Goal: Check status

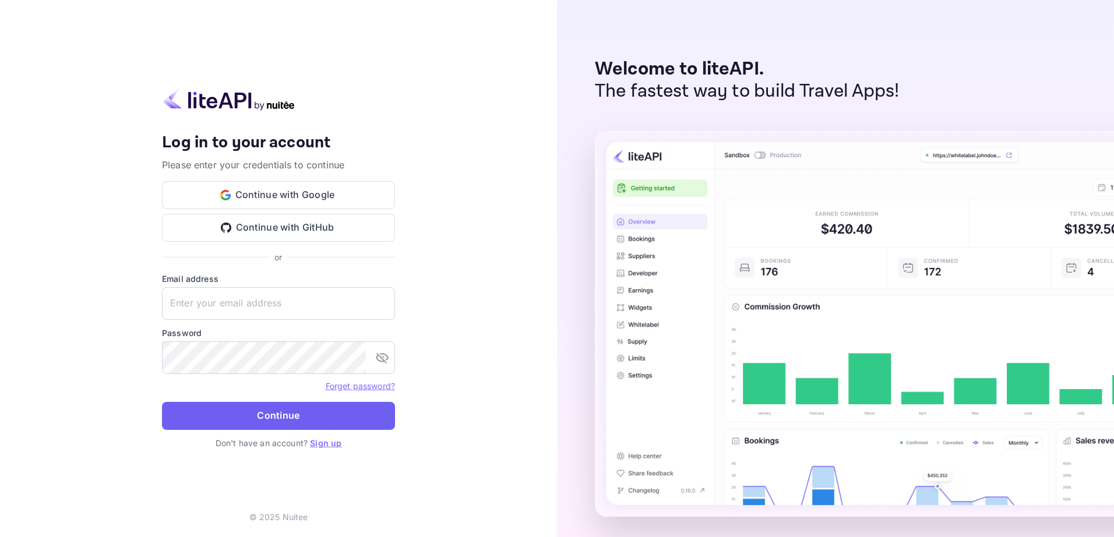
type input "[EMAIL_ADDRESS][DOMAIN_NAME]"
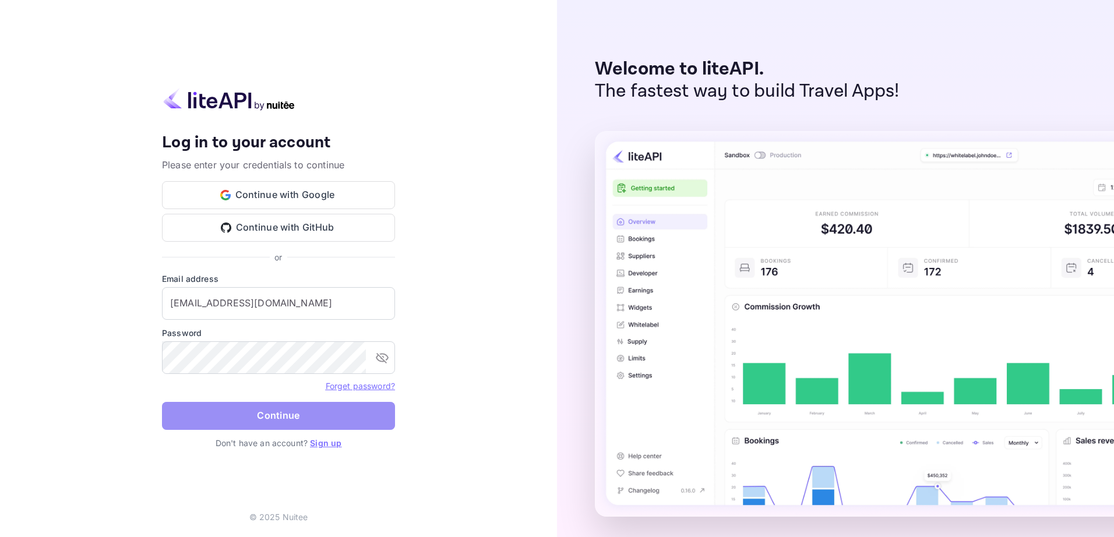
click at [286, 418] on button "Continue" at bounding box center [278, 416] width 233 height 28
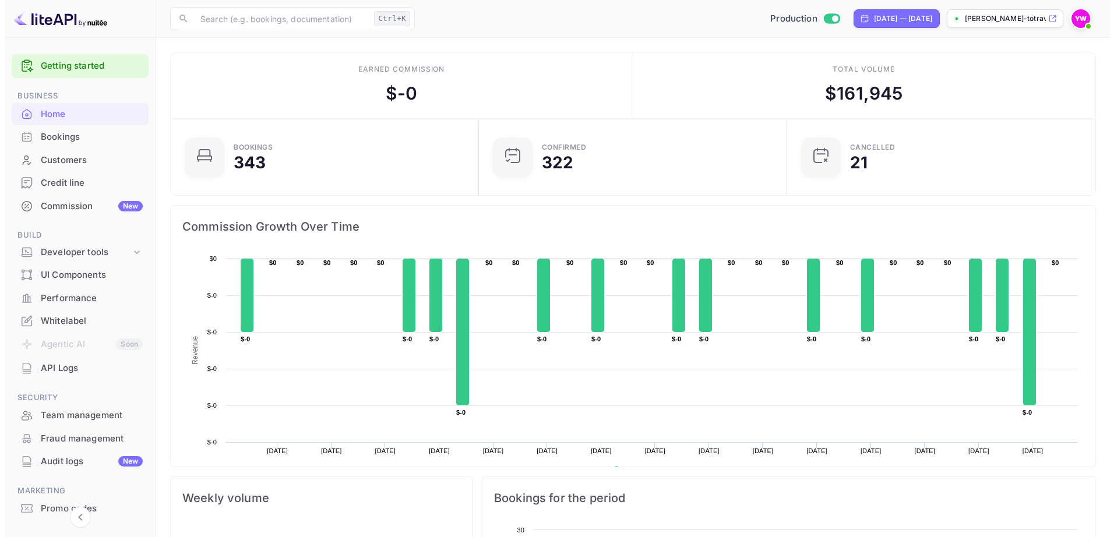
scroll to position [9, 9]
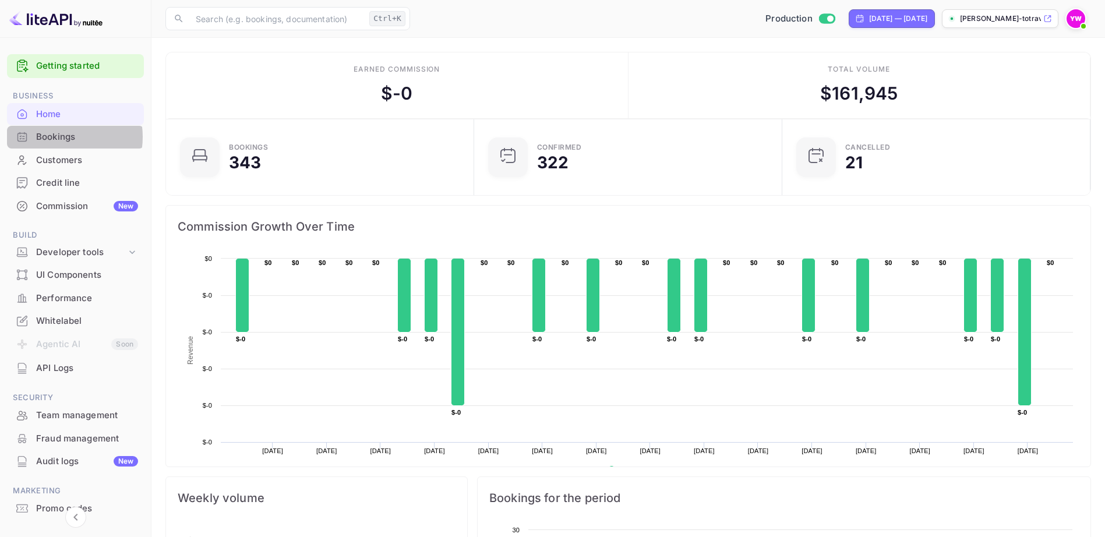
click at [55, 137] on div "Bookings" at bounding box center [87, 137] width 102 height 13
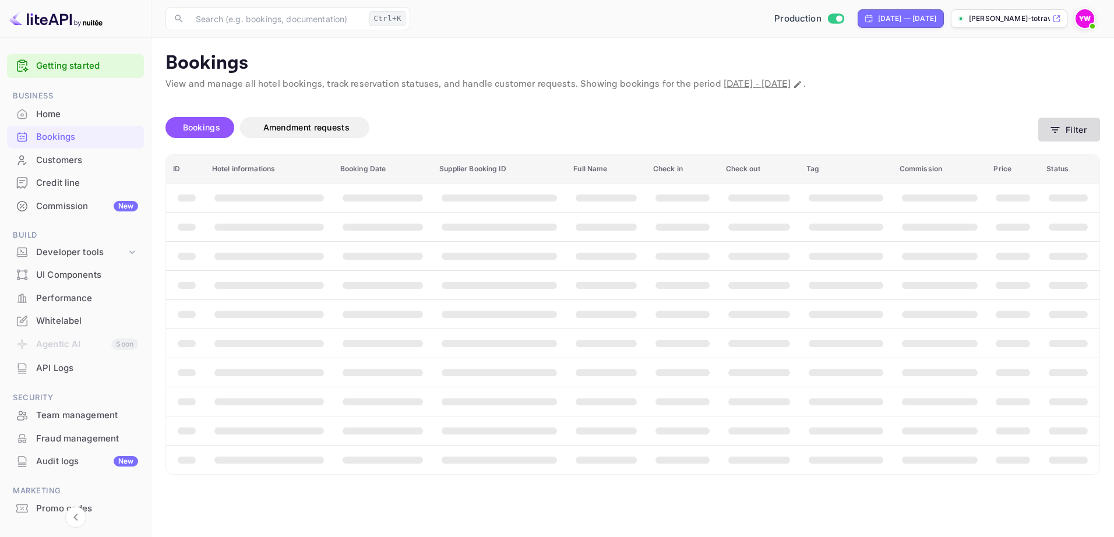
click at [1075, 131] on button "Filter" at bounding box center [1069, 130] width 62 height 24
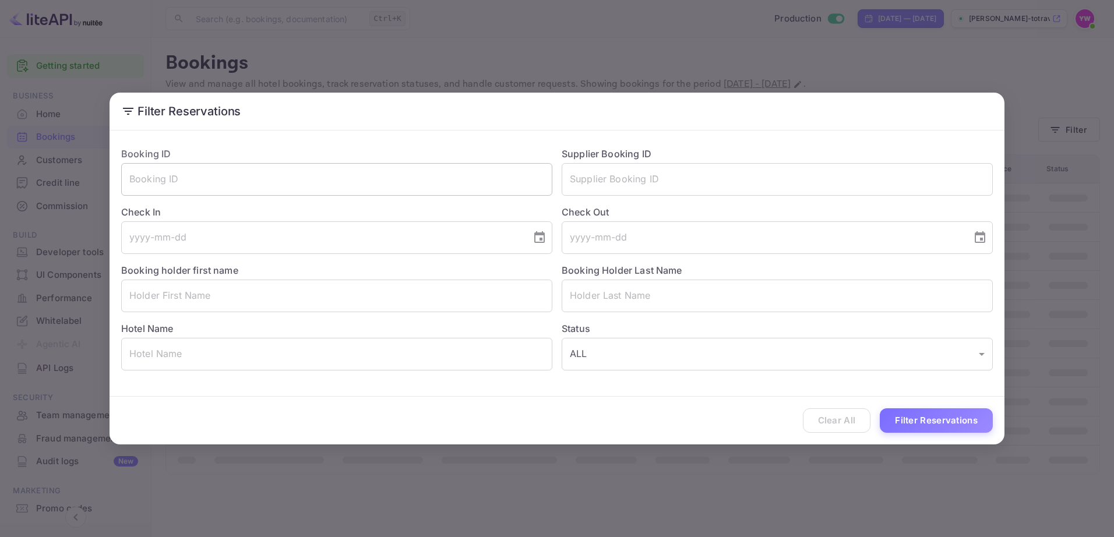
click at [184, 181] on input "text" at bounding box center [336, 179] width 431 height 33
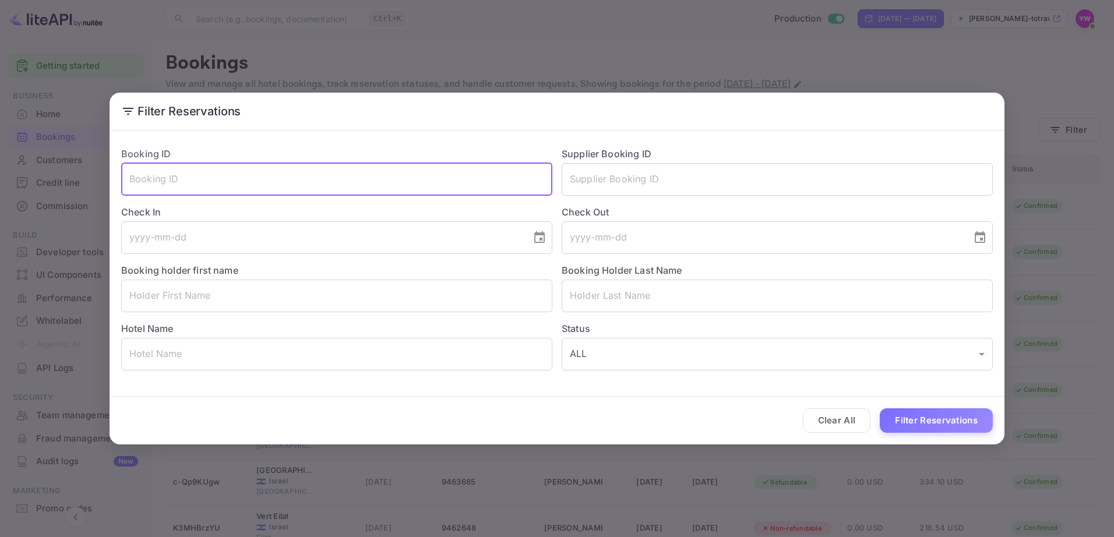
paste input "JGvBL7XVV"
type input "JGvBL7XVV"
click at [880, 409] on button "Filter Reservations" at bounding box center [936, 421] width 113 height 25
drag, startPoint x: 283, startPoint y: 181, endPoint x: 55, endPoint y: 180, distance: 227.9
click at [55, 180] on div "Filter Reservations Booking ID JGvBL7XVV ​ Supplier Booking ID ​ Check In ​ Che…" at bounding box center [557, 268] width 1114 height 537
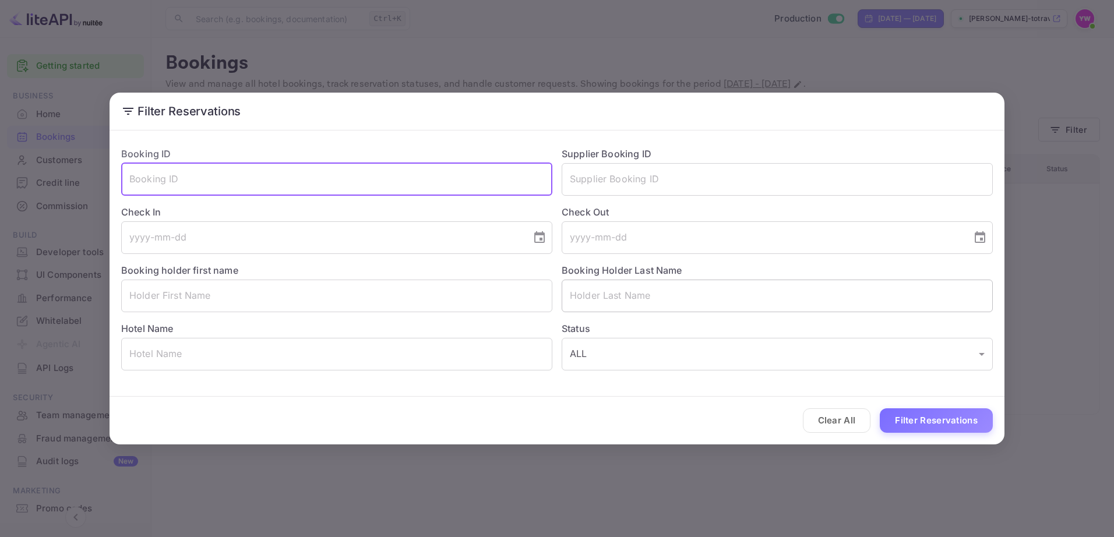
click at [608, 297] on input "text" at bounding box center [777, 296] width 431 height 33
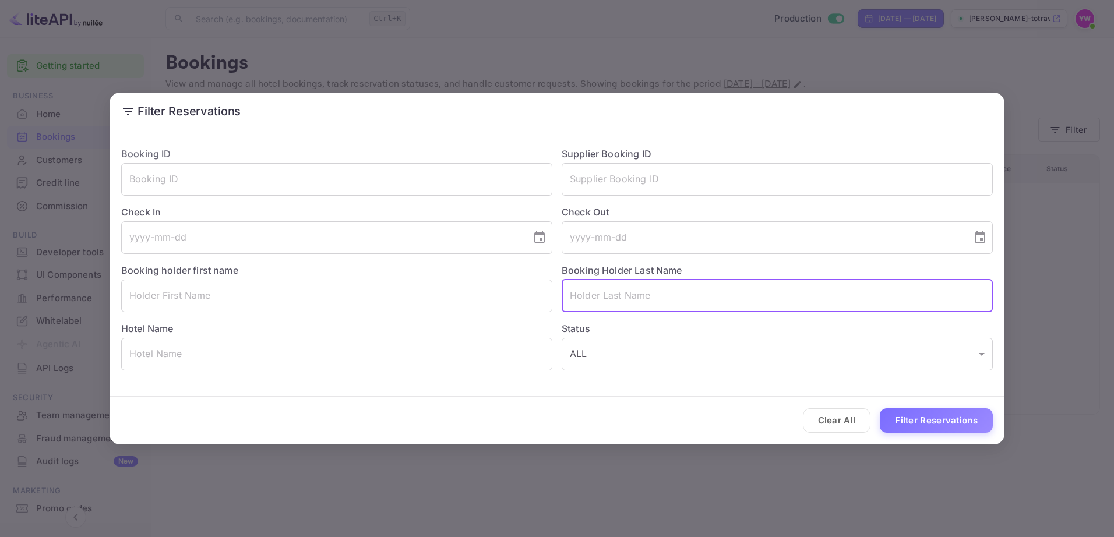
paste input "[PERSON_NAME]"
click at [605, 297] on input "[PERSON_NAME]" at bounding box center [777, 296] width 431 height 33
type input "HARODI"
click at [907, 421] on button "Filter Reservations" at bounding box center [936, 421] width 113 height 25
click at [376, 297] on input "text" at bounding box center [336, 296] width 431 height 33
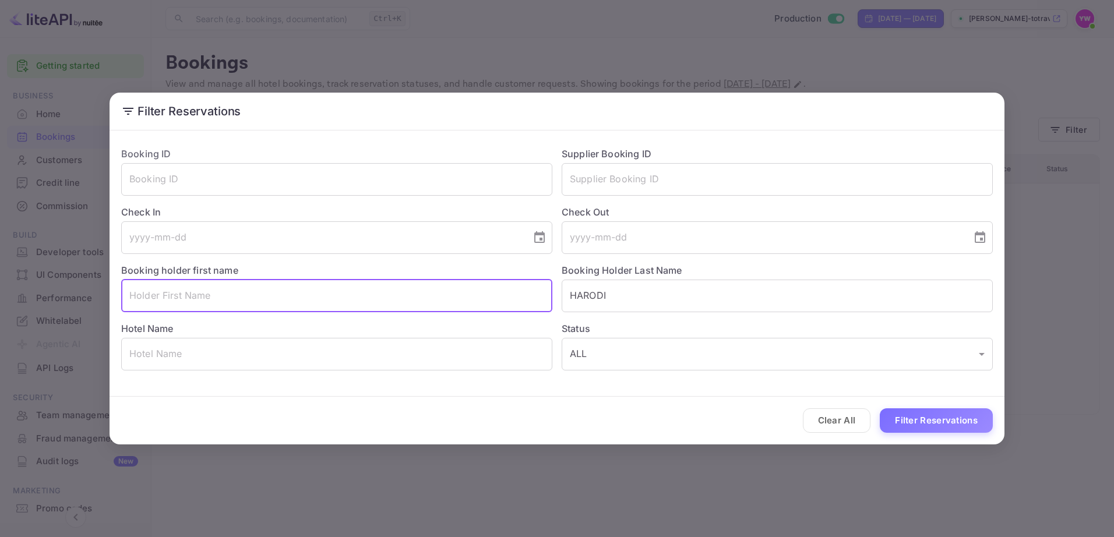
paste input "[PERSON_NAME]"
type input "YOTAM"
click at [916, 419] on button "Filter Reservations" at bounding box center [936, 421] width 113 height 25
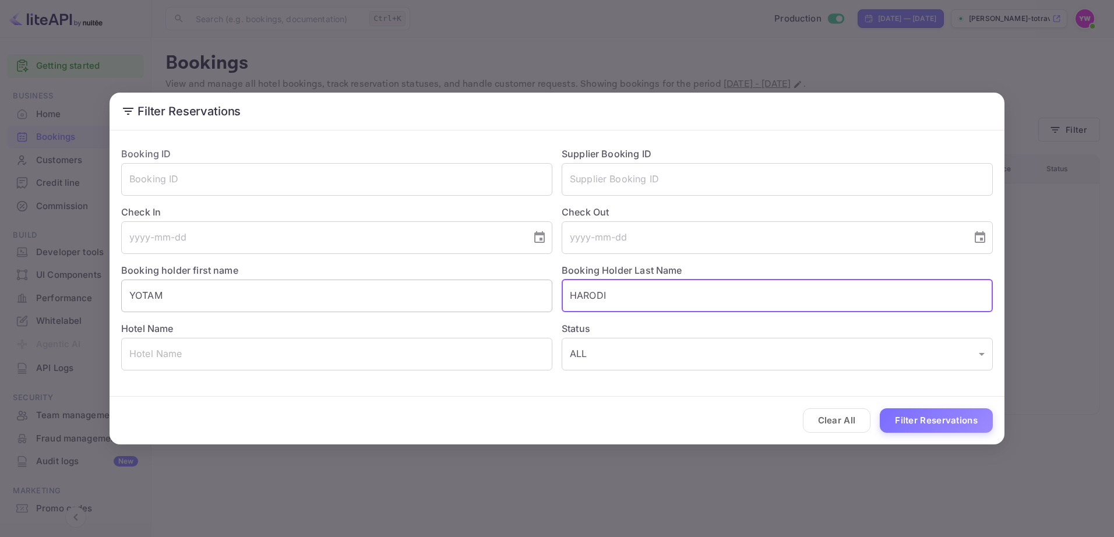
drag, startPoint x: 714, startPoint y: 302, endPoint x: 463, endPoint y: 300, distance: 251.7
click at [463, 300] on div "Booking ID ​ Supplier Booking ID ​ Check In ​ Check Out ​ Booking holder first …" at bounding box center [552, 254] width 881 height 233
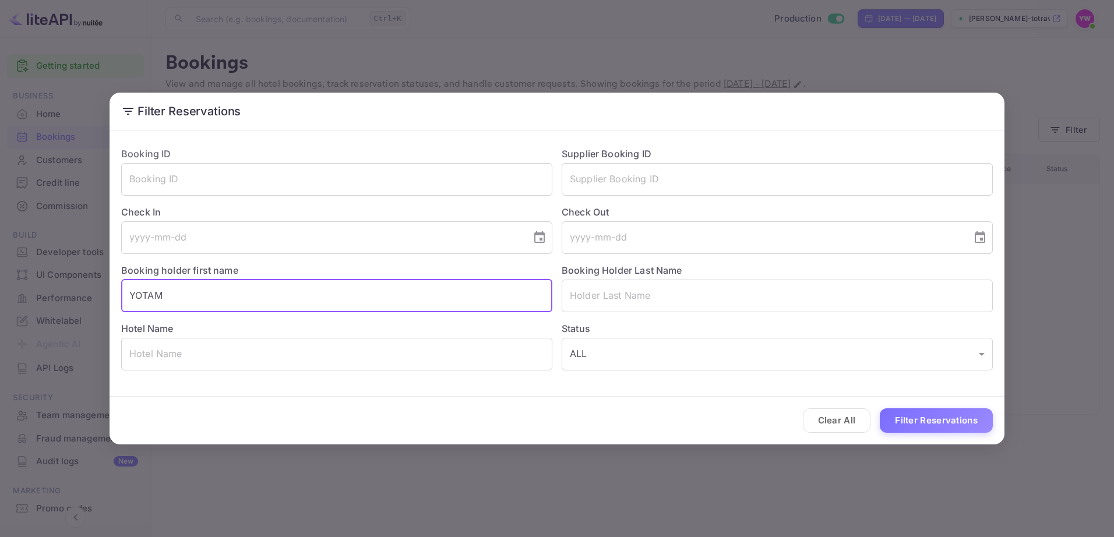
drag, startPoint x: 179, startPoint y: 296, endPoint x: 104, endPoint y: 296, distance: 75.2
click at [104, 296] on div "Filter Reservations Booking ID ​ Supplier Booking ID ​ Check In ​ Check Out ​ B…" at bounding box center [557, 268] width 1114 height 537
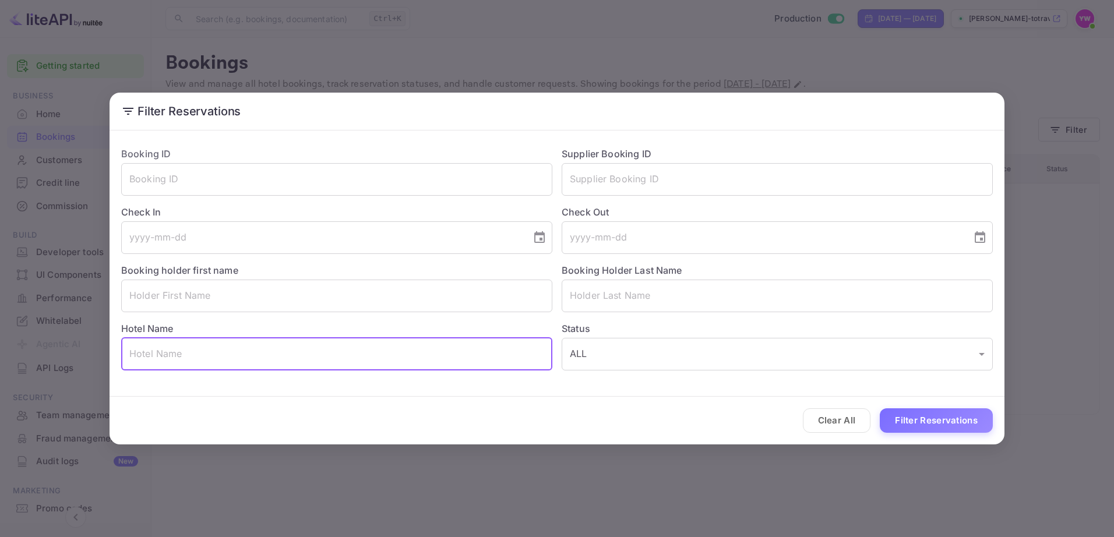
click at [207, 361] on input "text" at bounding box center [336, 354] width 431 height 33
paste input "Occidental Diagonal 414"
type input "Occidental Diagonal 414"
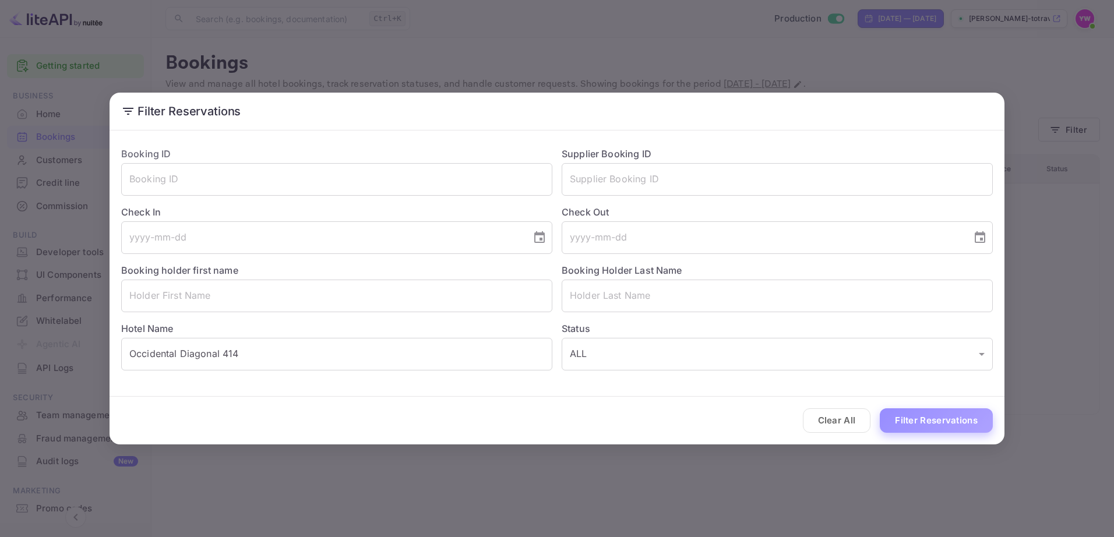
click at [928, 418] on button "Filter Reservations" at bounding box center [936, 421] width 113 height 25
click at [222, 175] on input "text" at bounding box center [336, 179] width 431 height 33
paste input "8506527"
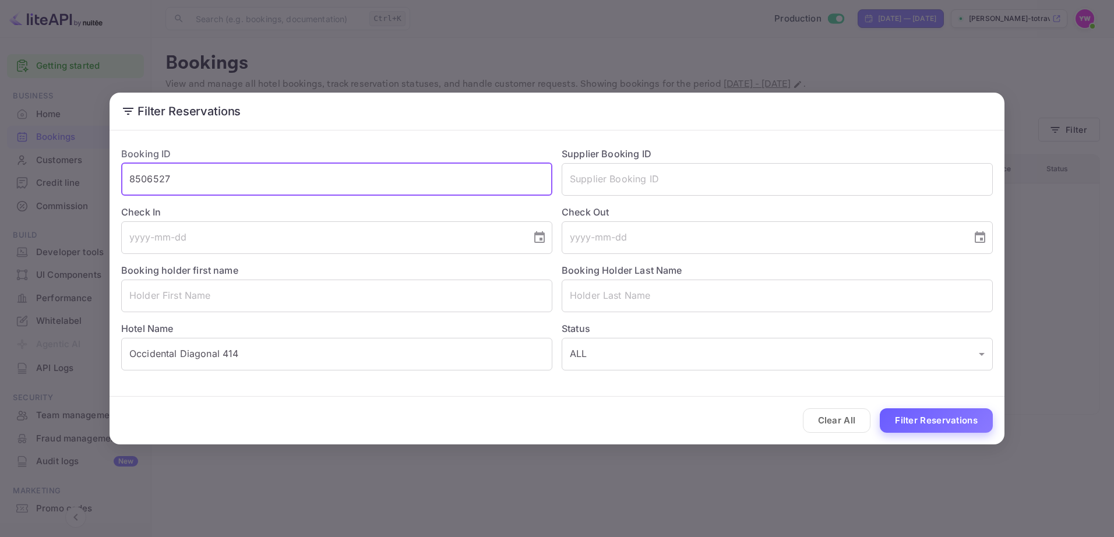
type input "8506527"
click at [944, 415] on button "Filter Reservations" at bounding box center [936, 421] width 113 height 25
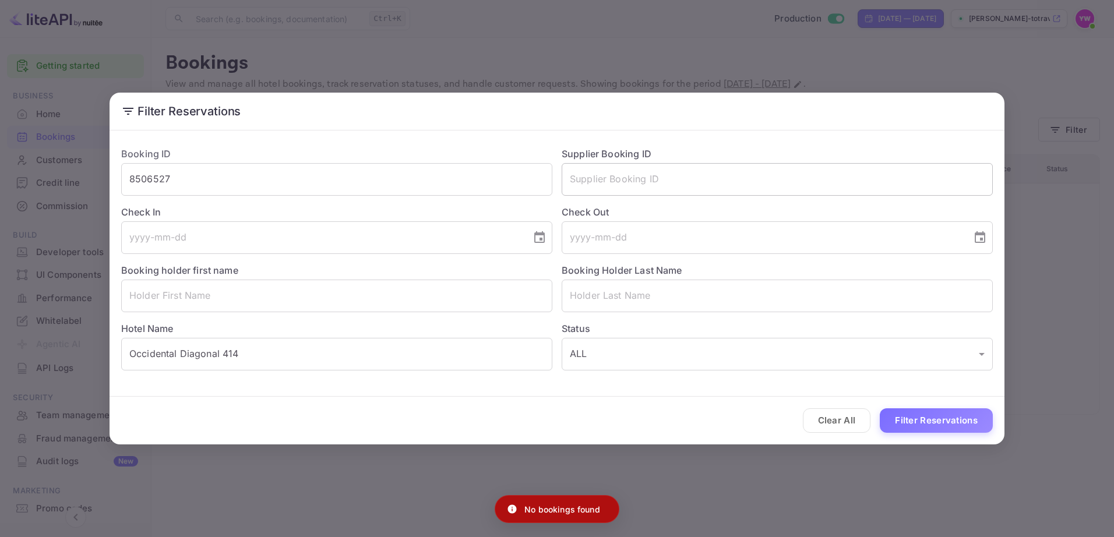
click at [613, 178] on input "text" at bounding box center [777, 179] width 431 height 33
paste input "8506527"
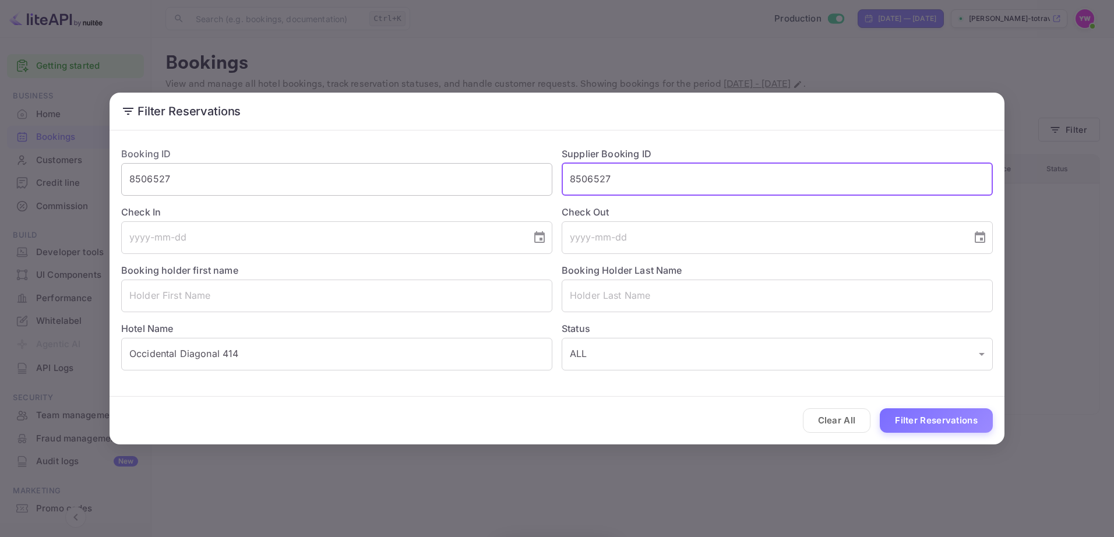
type input "8506527"
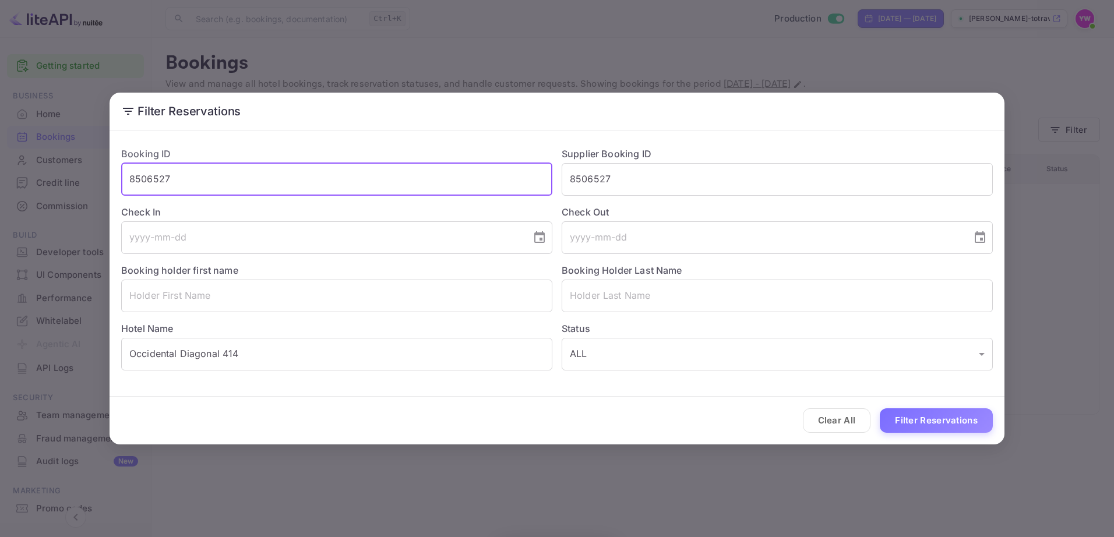
drag, startPoint x: 369, startPoint y: 178, endPoint x: 85, endPoint y: 181, distance: 283.8
click at [85, 181] on div "Filter Reservations Booking ID 8506527 ​ Supplier Booking ID 8506527 ​ Check In…" at bounding box center [557, 268] width 1114 height 537
click at [903, 420] on button "Filter Reservations" at bounding box center [936, 421] width 113 height 25
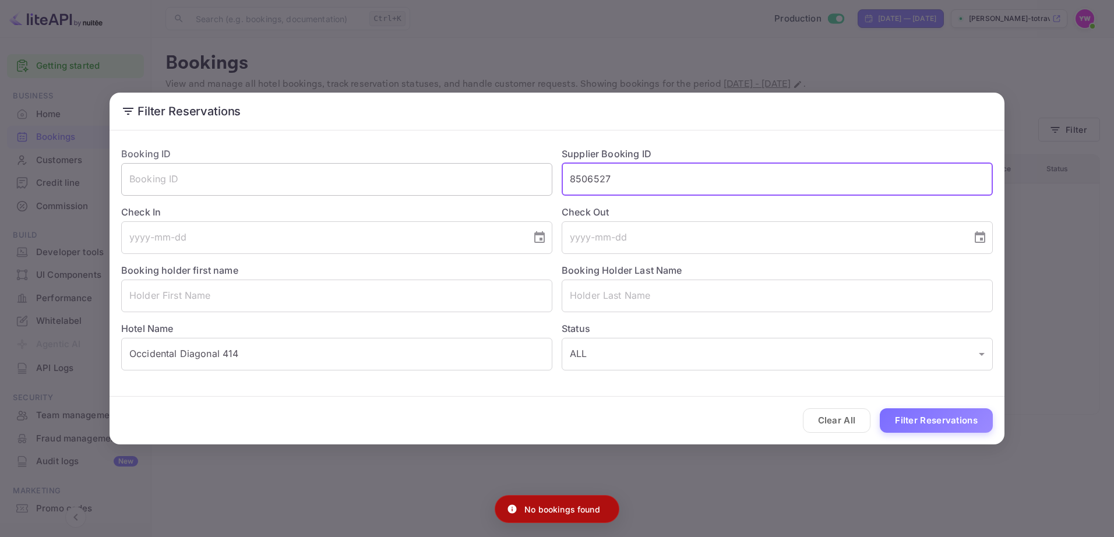
drag, startPoint x: 640, startPoint y: 180, endPoint x: 497, endPoint y: 175, distance: 142.9
click at [497, 175] on div "Booking ID ​ Supplier Booking ID 8506527 ​ Check In ​ Check Out ​ Booking holde…" at bounding box center [552, 254] width 881 height 233
click at [178, 171] on input "text" at bounding box center [336, 179] width 431 height 33
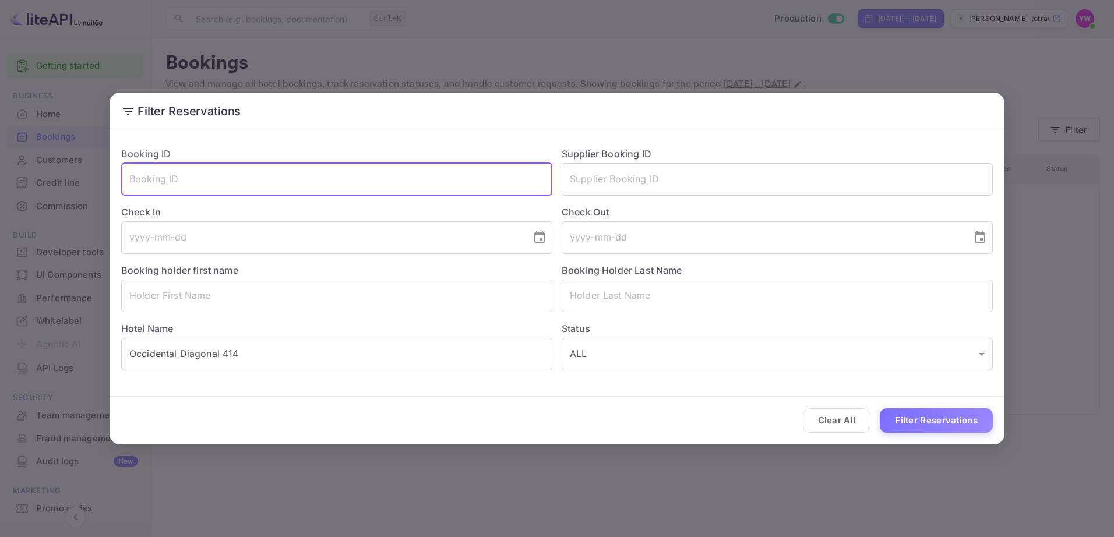
paste input "JGvBL7XVV"
type input "JGvBL7XVV"
click at [935, 414] on button "Filter Reservations" at bounding box center [936, 421] width 113 height 25
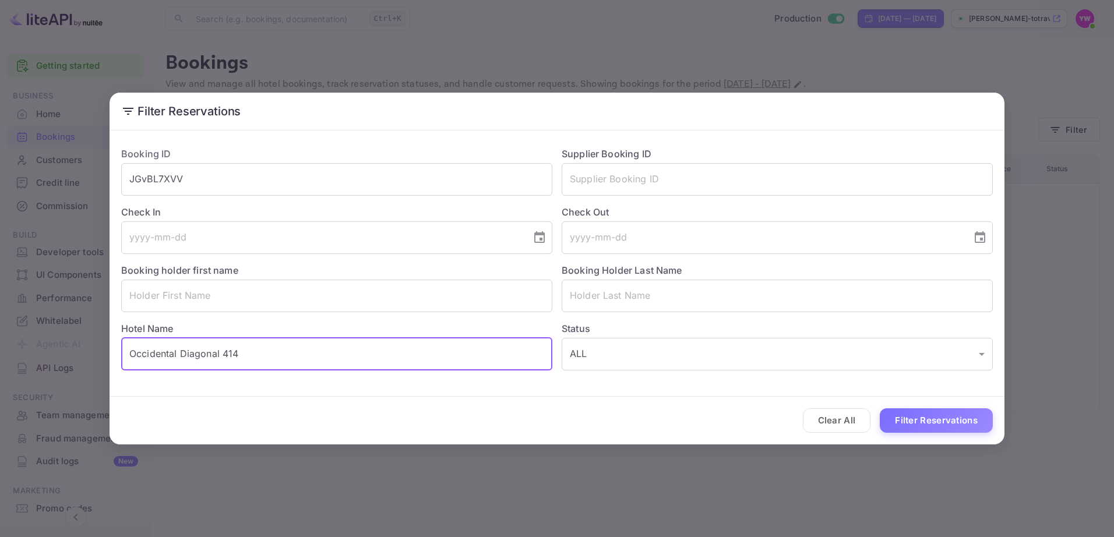
drag, startPoint x: 339, startPoint y: 351, endPoint x: 0, endPoint y: 346, distance: 339.2
click at [0, 346] on html "Getting started Business Home Bookings Customers Credit line Commission New Bui…" at bounding box center [557, 268] width 1114 height 537
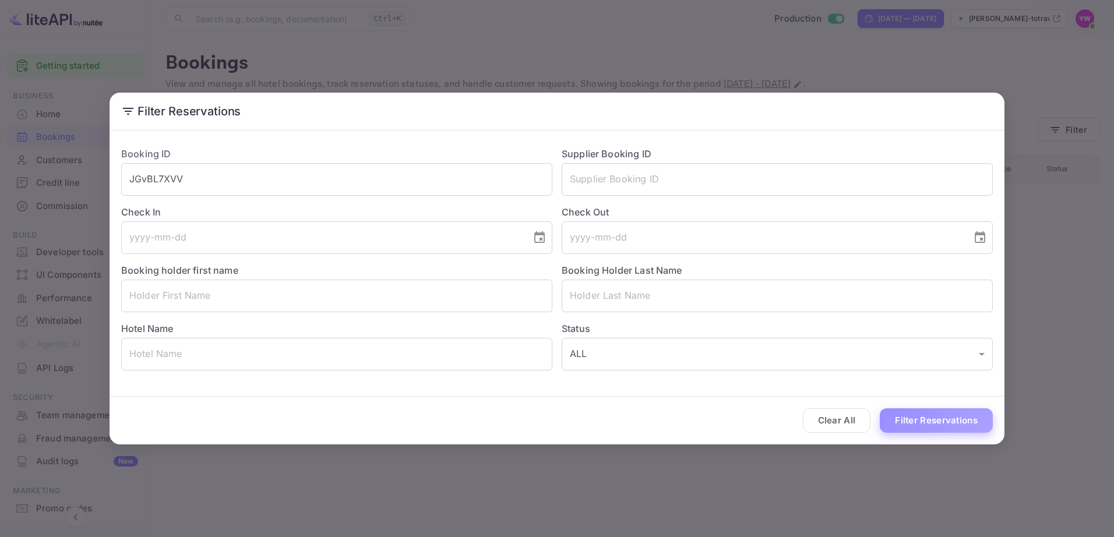
click at [920, 411] on button "Filter Reservations" at bounding box center [936, 421] width 113 height 25
click at [915, 422] on div "Clear All Loading..." at bounding box center [557, 421] width 895 height 48
